Goal: Navigation & Orientation: Find specific page/section

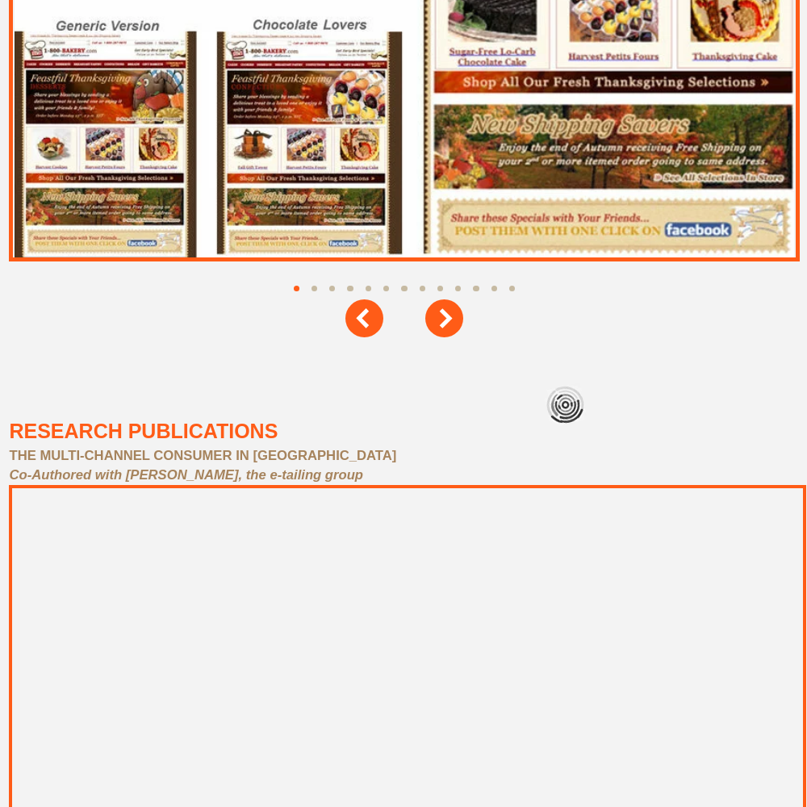
scroll to position [7260, 0]
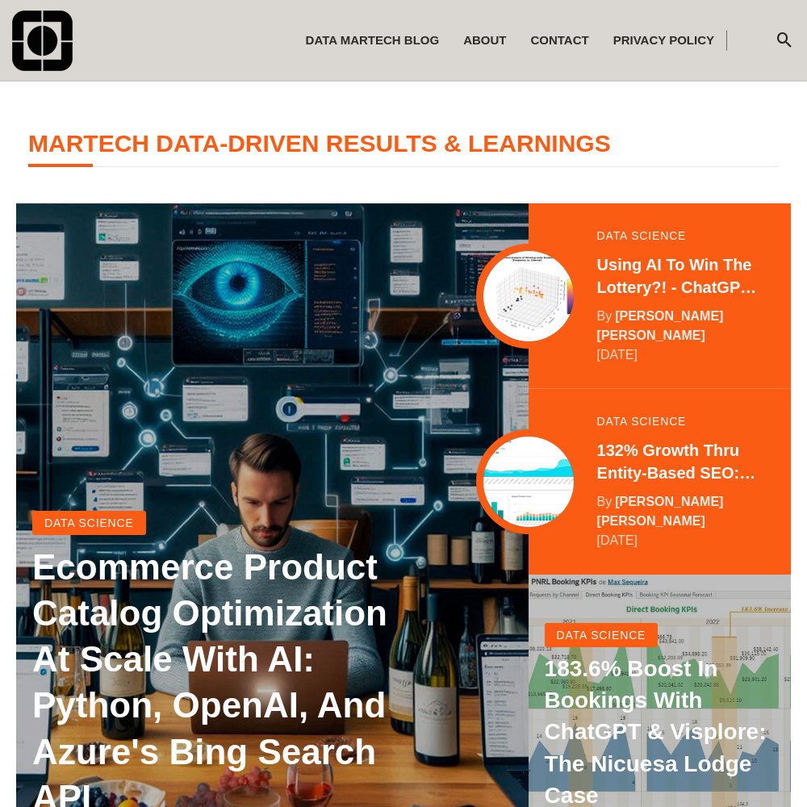
scroll to position [319, 0]
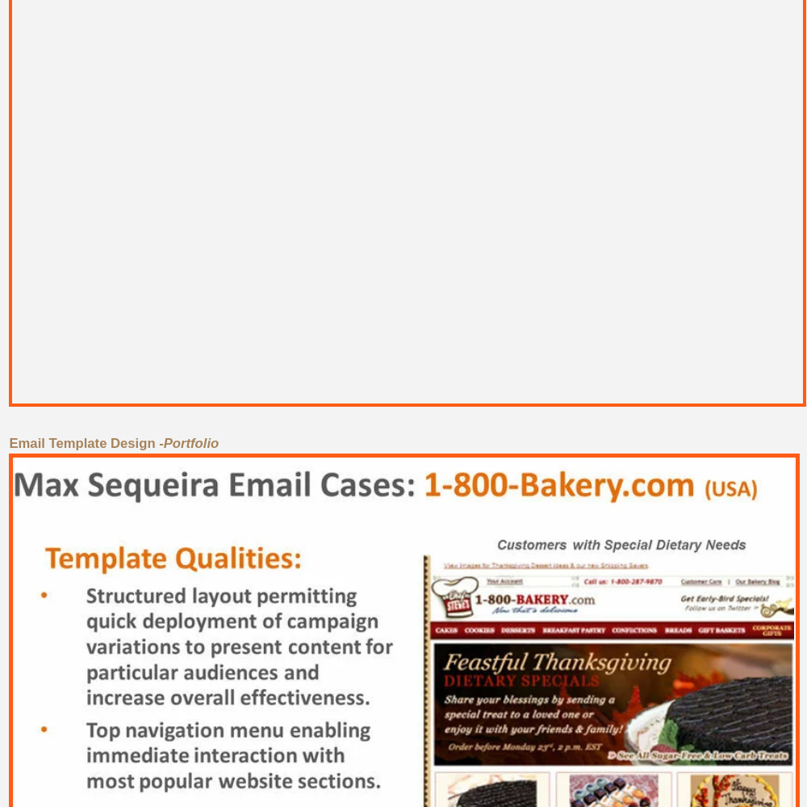
scroll to position [7260, 0]
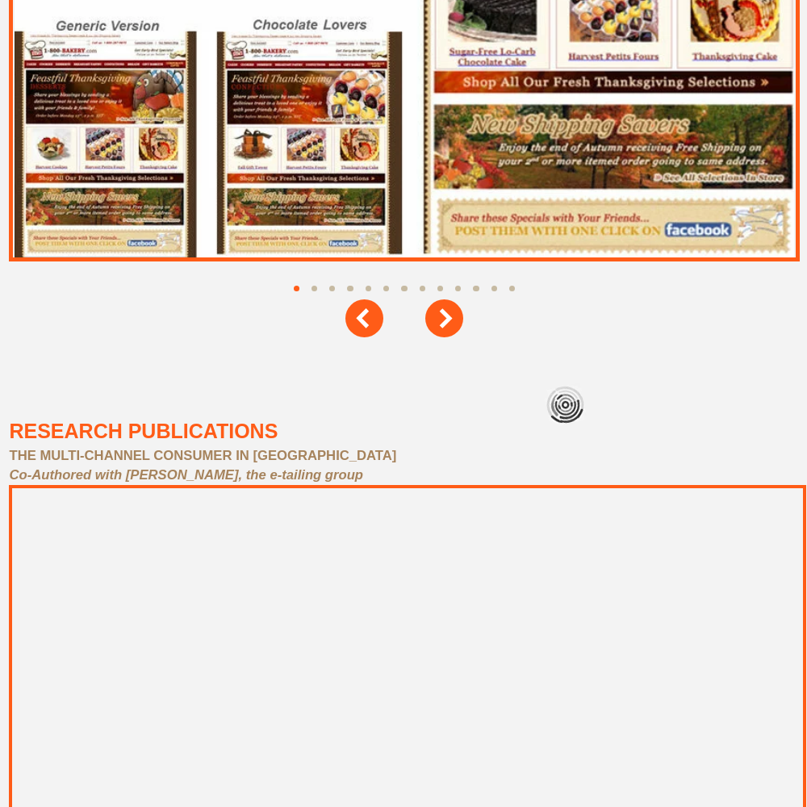
scroll to position [7260, 0]
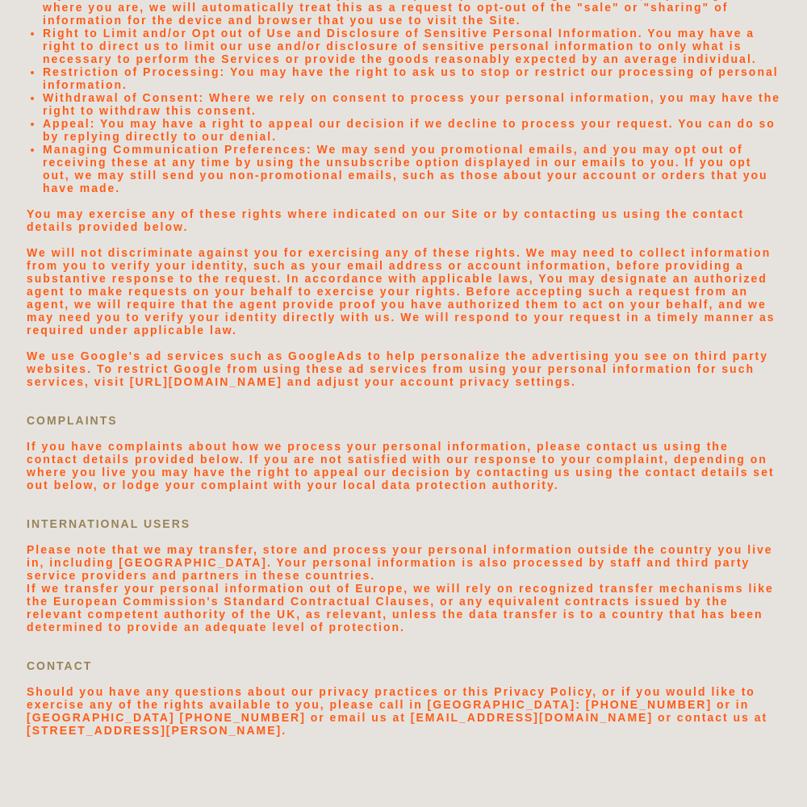
scroll to position [3428, 0]
